Goal: Information Seeking & Learning: Learn about a topic

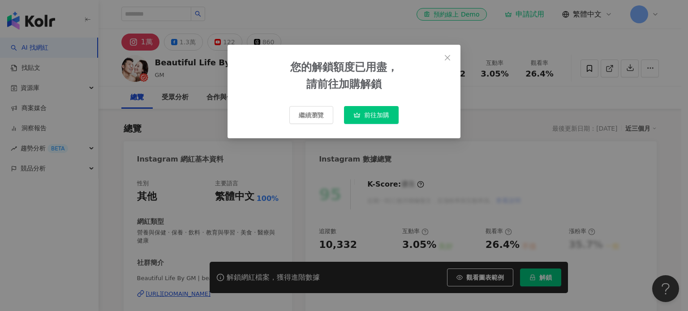
click at [452, 56] on span "Close" at bounding box center [447, 57] width 18 height 7
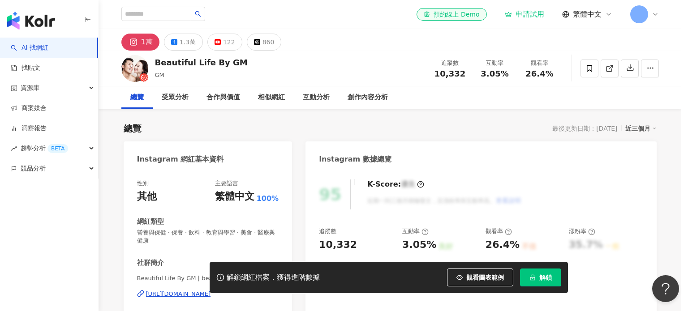
click at [534, 279] on div "您的解鎖額度已用盡， 請前往加購解鎖 繼續瀏覽 前往加購" at bounding box center [344, 155] width 688 height 311
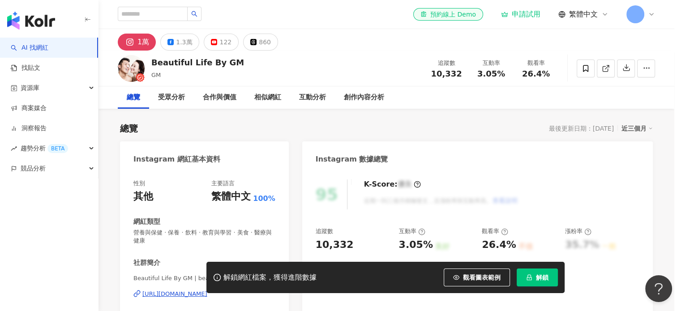
click at [537, 276] on span "解鎖" at bounding box center [542, 277] width 13 height 7
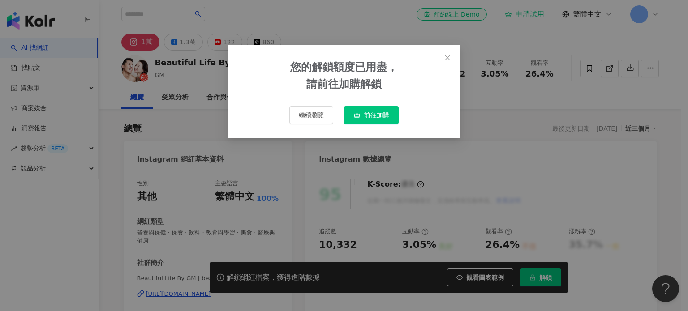
click at [445, 56] on icon "close" at bounding box center [446, 57] width 5 height 5
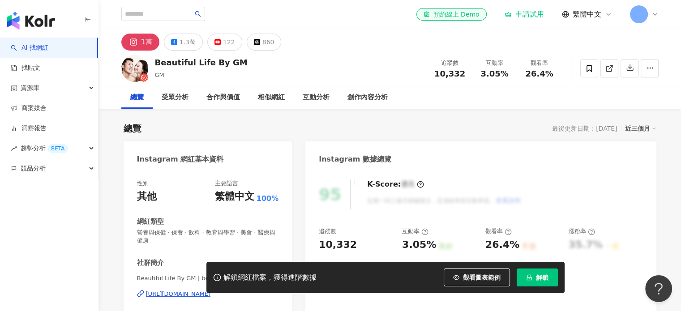
click at [654, 19] on div at bounding box center [644, 14] width 29 height 18
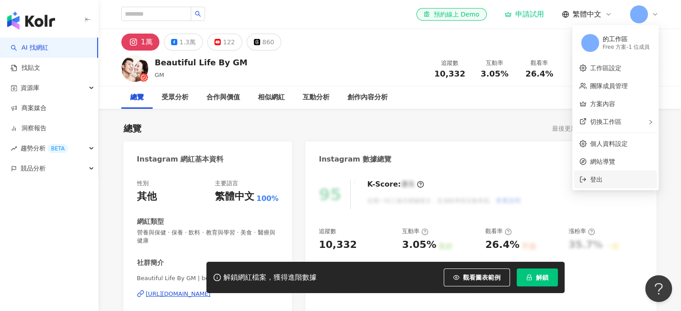
click at [611, 176] on span "登出" at bounding box center [620, 180] width 61 height 10
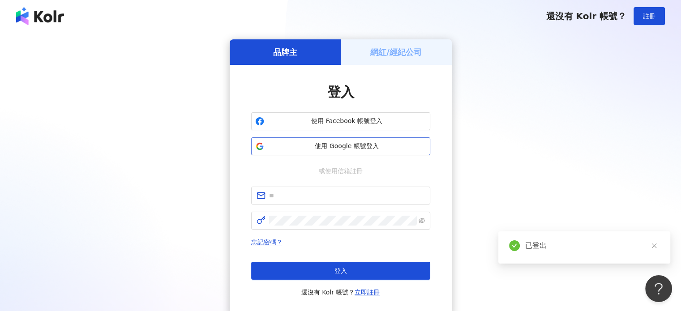
click at [361, 146] on span "使用 Google 帳號登入" at bounding box center [347, 146] width 158 height 9
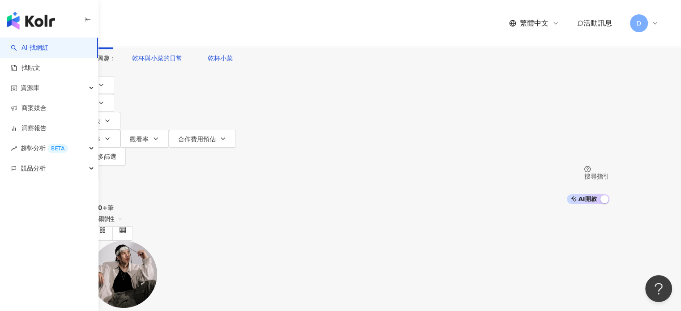
click at [56, 218] on div "AI 找網紅 找貼文 資源庫 商案媒合 洞察報告 趨勢分析 BETA 競品分析" at bounding box center [49, 174] width 98 height 273
click at [202, 17] on input "search" at bounding box center [166, 8] width 73 height 17
paste input "**********"
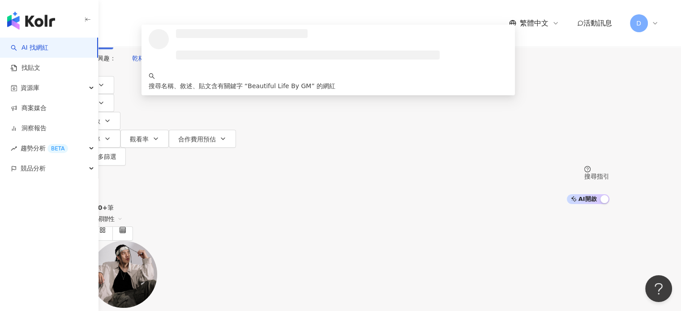
type input "**********"
click at [113, 49] on button "搜尋" at bounding box center [92, 40] width 41 height 18
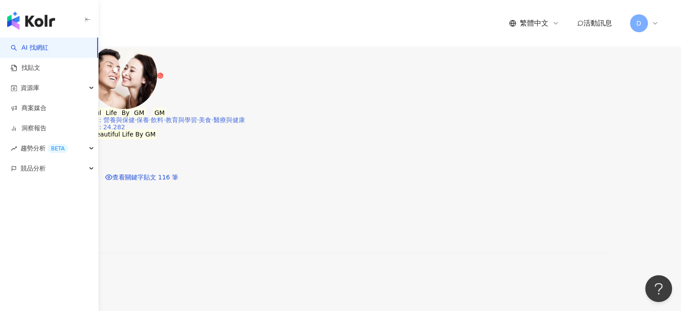
scroll to position [90, 0]
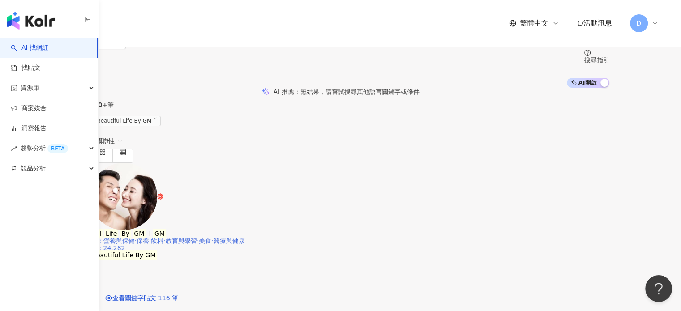
click at [398, 244] on div "總追蹤數 ： 24,282" at bounding box center [340, 247] width 537 height 7
